Goal: Ask a question: Seek information or help from site administrators or community

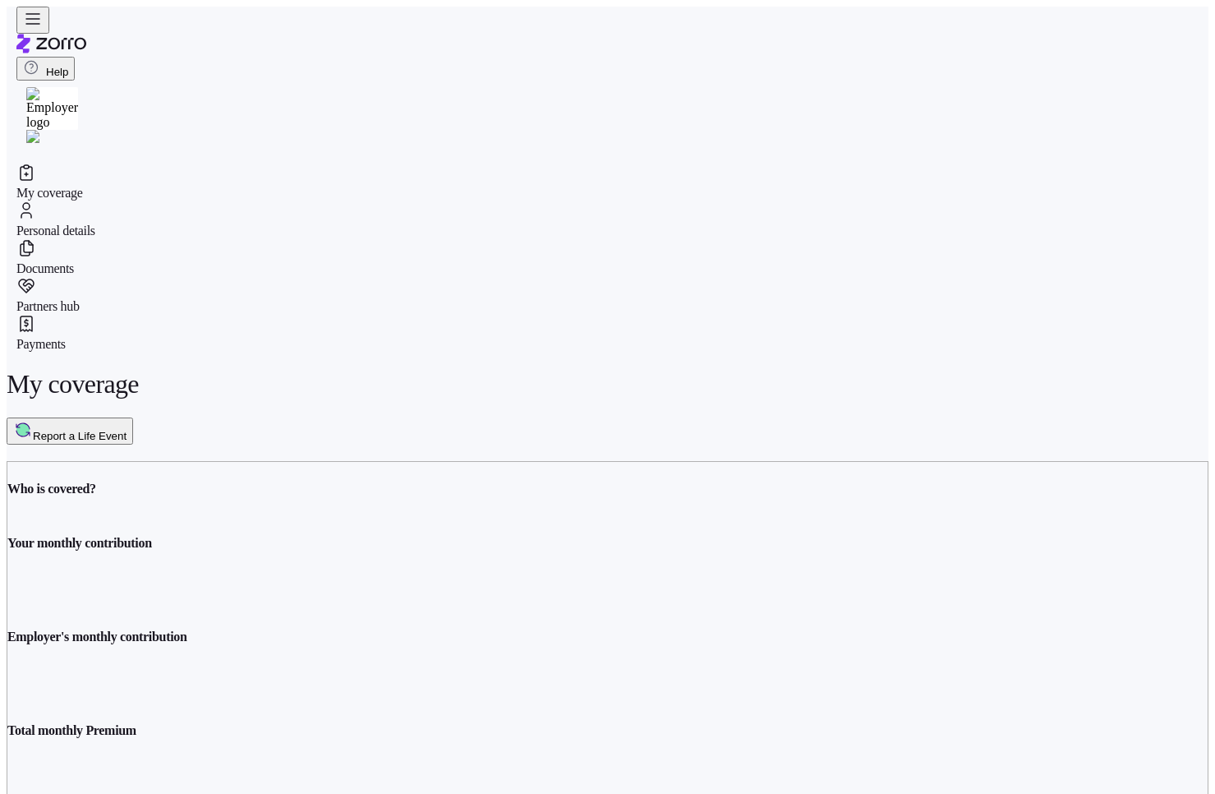
click at [482, 595] on div "My coverage Report a Life Event Who is covered? Your monthly contribution Emplo…" at bounding box center [608, 792] width 1202 height 847
click at [39, 130] on img at bounding box center [32, 136] width 13 height 13
click at [878, 21] on div "Help" at bounding box center [607, 80] width 1183 height 146
